Goal: Task Accomplishment & Management: Manage account settings

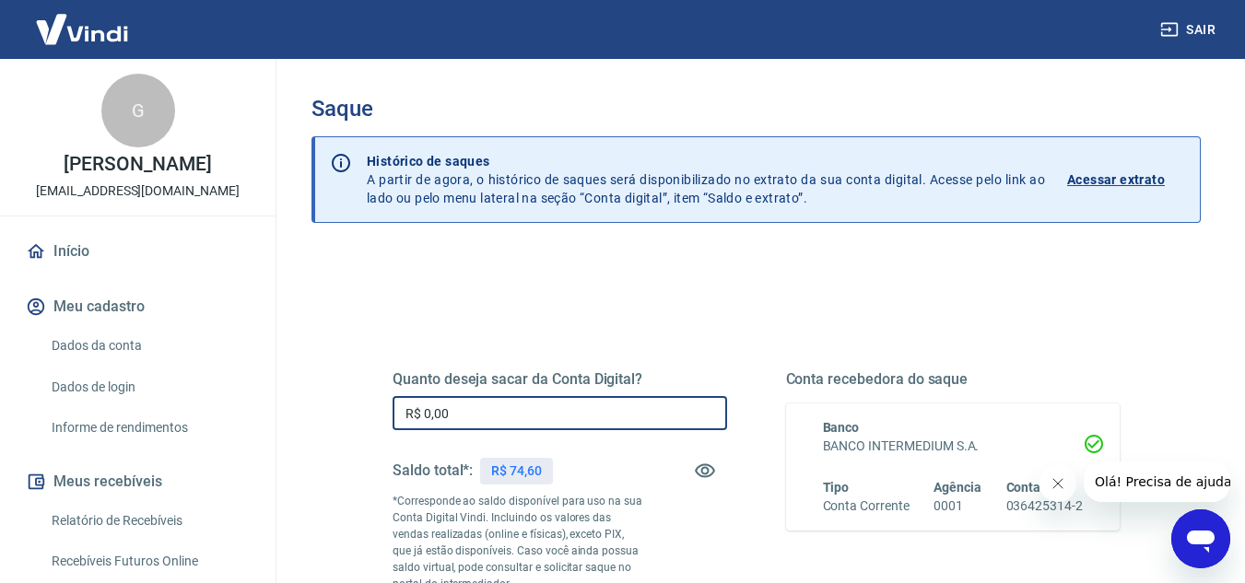
click at [488, 413] on input "R$ 0,00" at bounding box center [560, 413] width 335 height 34
